Goal: Task Accomplishment & Management: Complete application form

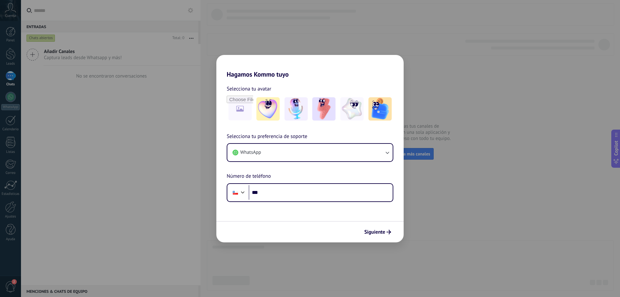
click at [267, 42] on div "Hagamos Kommo tuyo Selecciona tu avatar Selecciona tu preferencia de soporte Wh…" at bounding box center [310, 148] width 620 height 297
click at [274, 151] on button "WhatsApp" at bounding box center [309, 152] width 165 height 17
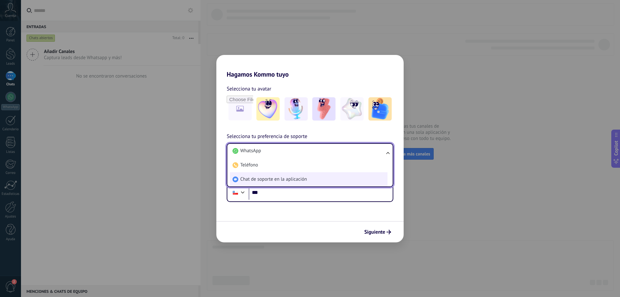
click at [270, 177] on span "Chat de soporte en la aplicación" at bounding box center [273, 179] width 66 height 6
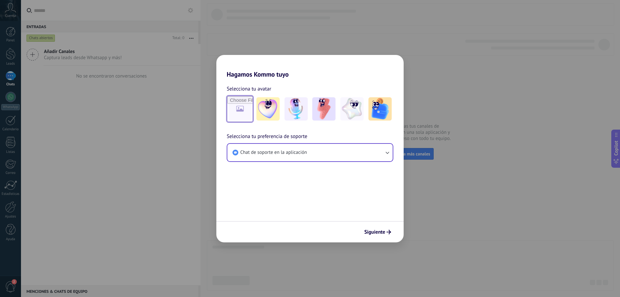
click at [241, 106] on input "file" at bounding box center [239, 108] width 25 height 25
click at [275, 109] on img at bounding box center [267, 108] width 23 height 23
click at [377, 231] on span "Siguiente" at bounding box center [374, 232] width 21 height 5
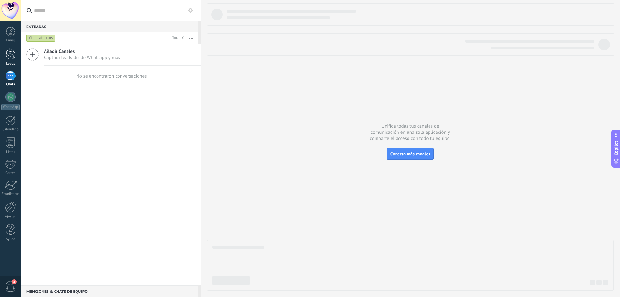
click at [16, 60] on link "Leads" at bounding box center [10, 57] width 21 height 18
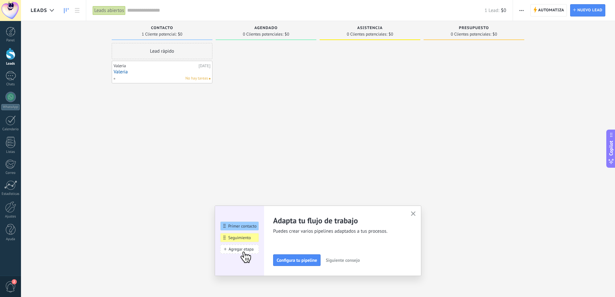
click at [415, 213] on icon "button" at bounding box center [413, 213] width 5 height 5
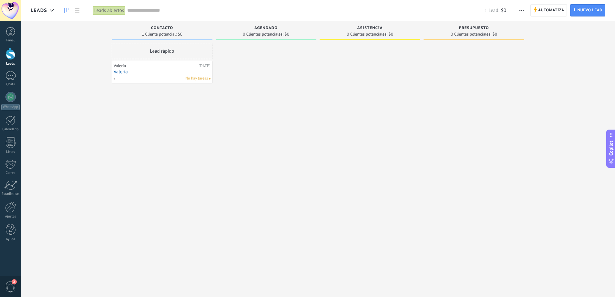
click at [128, 69] on link "Valeria" at bounding box center [162, 71] width 97 height 5
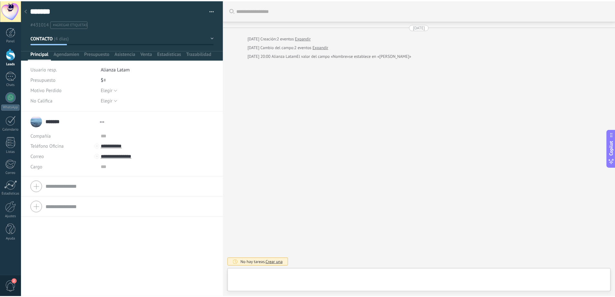
scroll to position [10, 0]
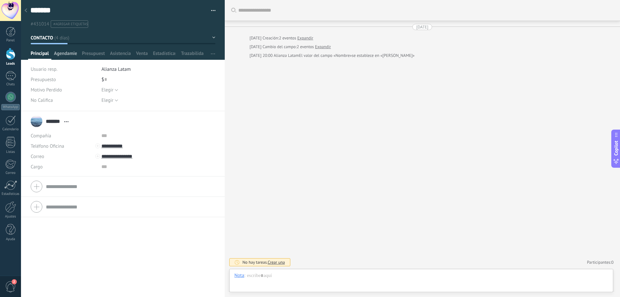
click at [66, 56] on span "Agendamiento" at bounding box center [65, 54] width 23 height 9
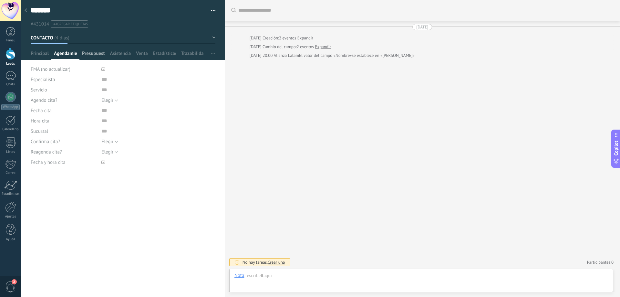
click at [91, 52] on span "Presupuesto" at bounding box center [93, 54] width 23 height 9
click at [117, 56] on span "Asistencia" at bounding box center [120, 54] width 21 height 9
click at [187, 54] on span "Trazabilidad" at bounding box center [192, 54] width 23 height 9
click at [140, 54] on span "Venta" at bounding box center [142, 54] width 12 height 9
click at [111, 52] on span "Asistencia" at bounding box center [120, 54] width 21 height 9
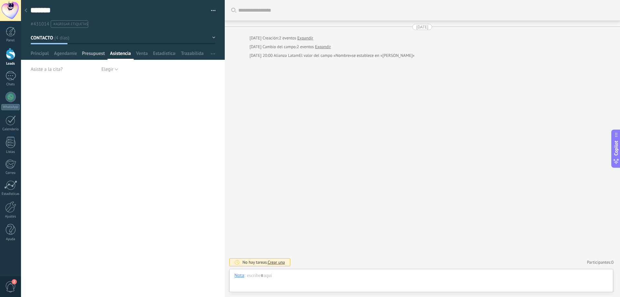
click at [91, 54] on span "Presupuesto" at bounding box center [93, 54] width 23 height 9
click at [65, 55] on span "Agendamiento" at bounding box center [65, 54] width 23 height 9
click at [37, 56] on span "Principal" at bounding box center [40, 54] width 18 height 9
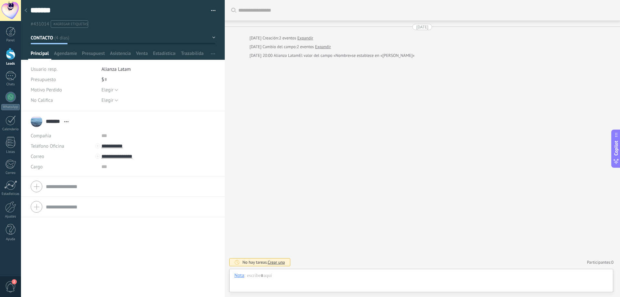
click at [12, 56] on div at bounding box center [11, 54] width 10 height 12
